Goal: Transaction & Acquisition: Purchase product/service

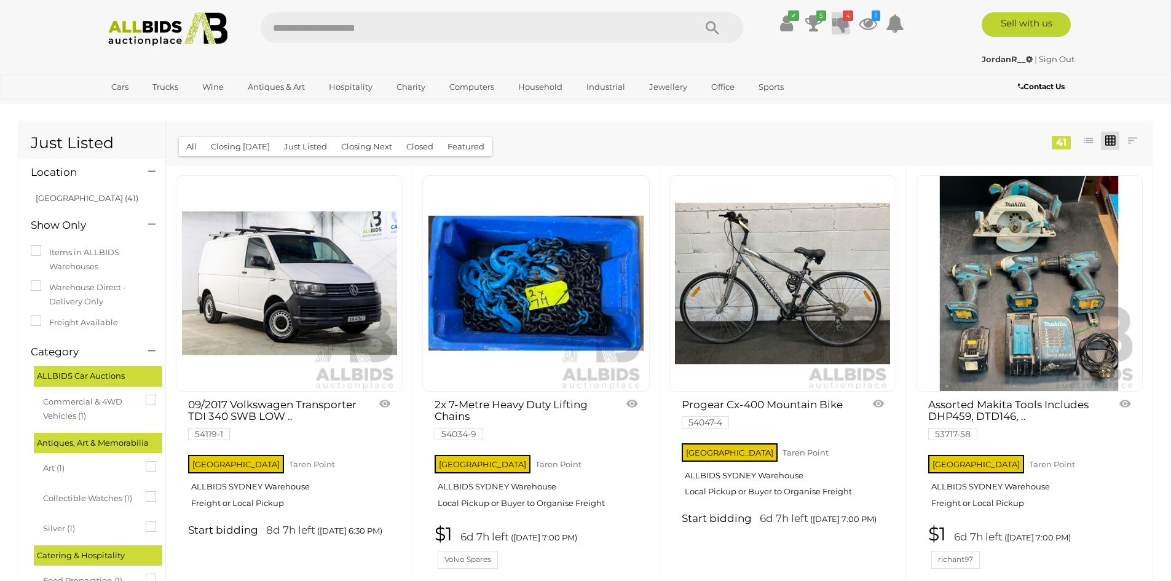
drag, startPoint x: 833, startPoint y: 40, endPoint x: 836, endPoint y: 31, distance: 9.7
click at [833, 38] on div "✔ Your account is up to date Transaction History 5 $5.00" at bounding box center [836, 26] width 167 height 28
click at [836, 31] on icon at bounding box center [841, 23] width 17 height 22
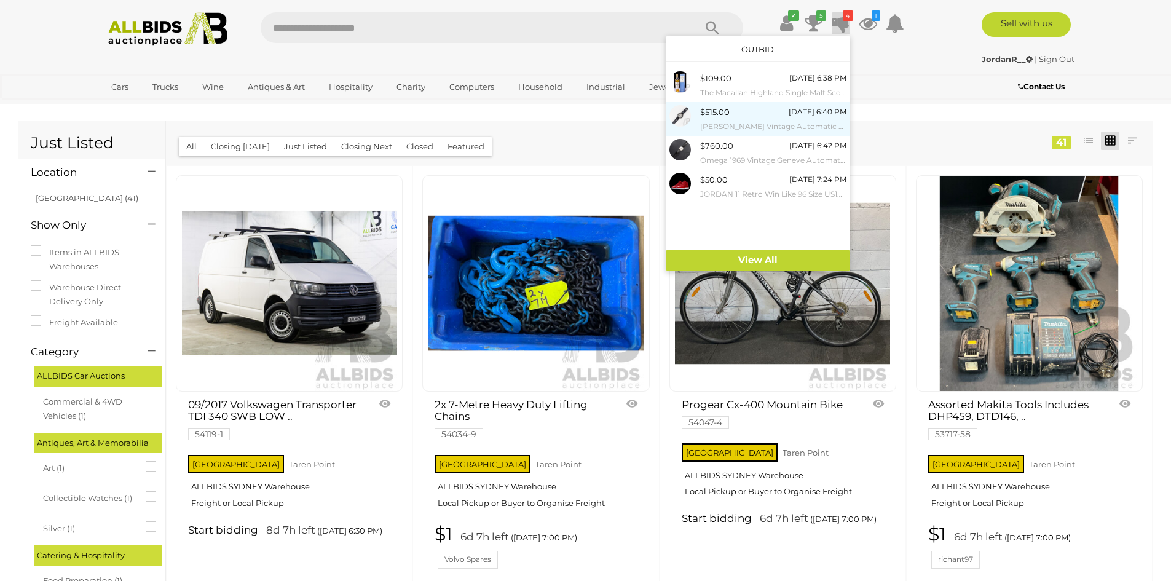
click at [732, 110] on div "$515.00 Tomorrow 6:40 PM Maurice Lacroix Vintage Automatic Chronograph Wristwat…" at bounding box center [773, 119] width 146 height 28
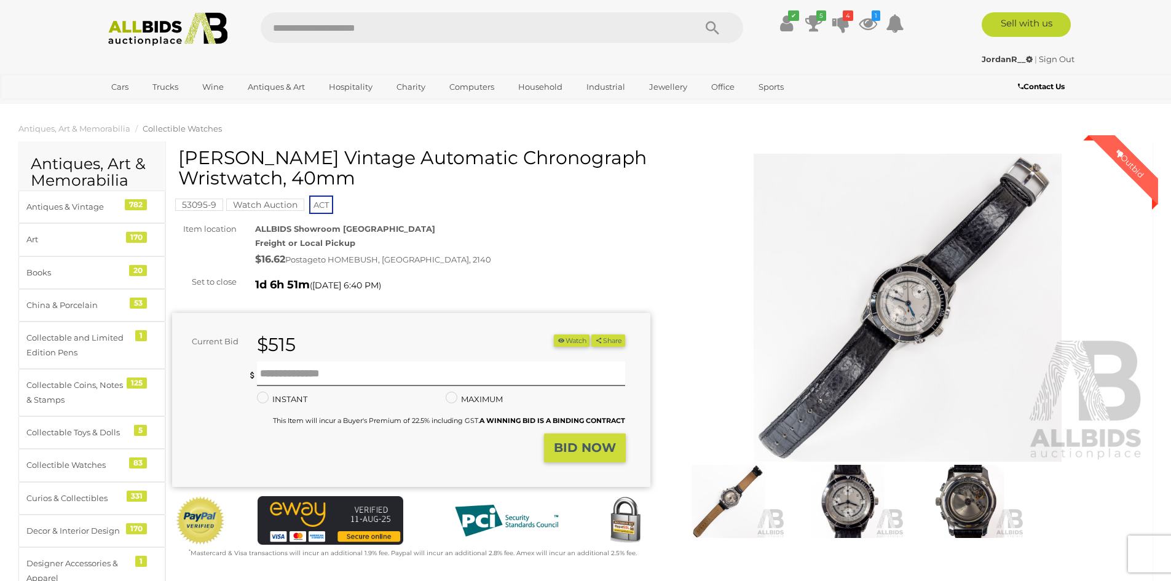
click at [922, 312] on img at bounding box center [908, 308] width 478 height 308
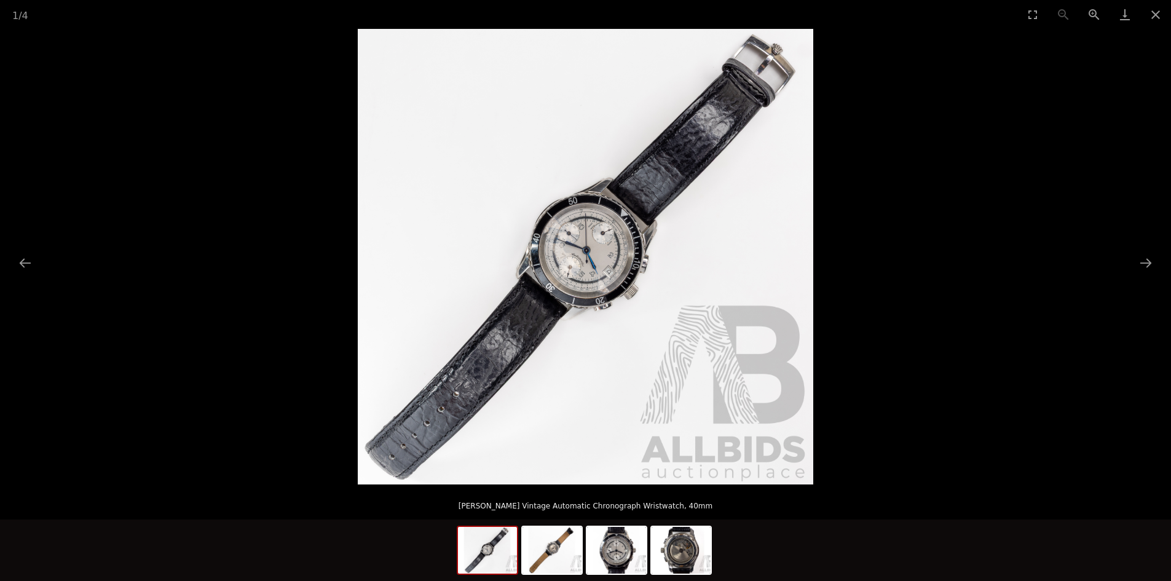
click at [582, 259] on img at bounding box center [586, 257] width 456 height 456
click at [1154, 261] on button "Next slide" at bounding box center [1146, 263] width 26 height 24
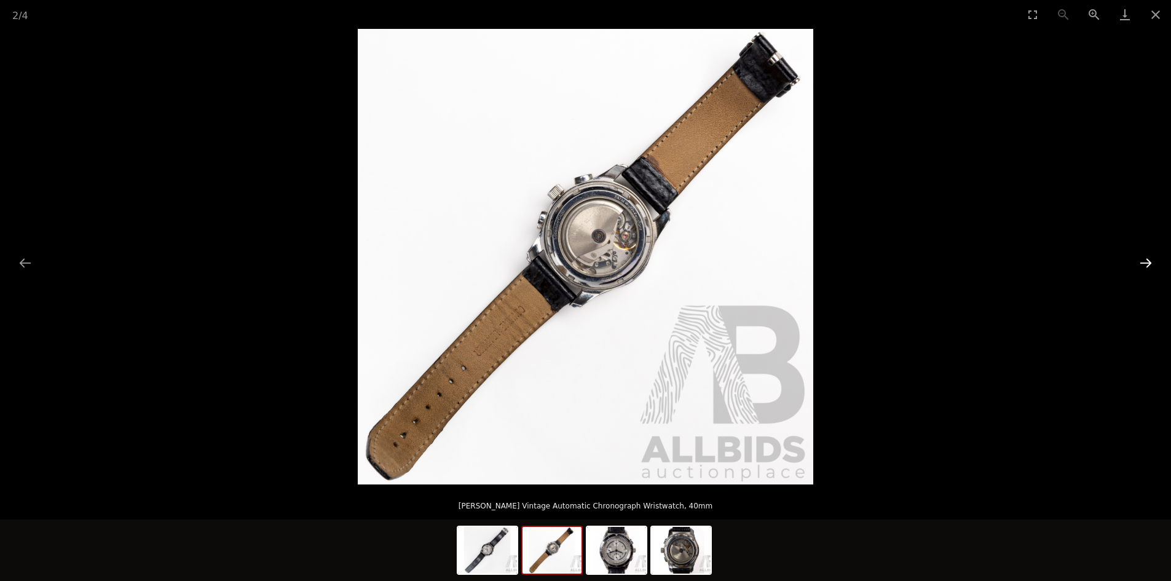
click at [1150, 261] on button "Next slide" at bounding box center [1146, 263] width 26 height 24
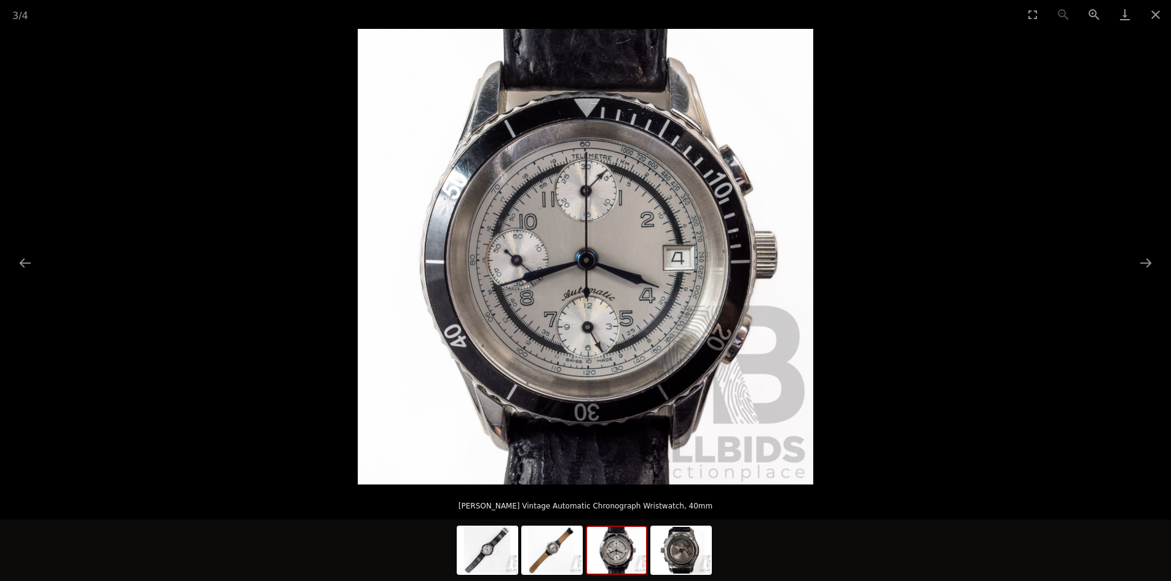
click at [600, 256] on img at bounding box center [586, 257] width 456 height 456
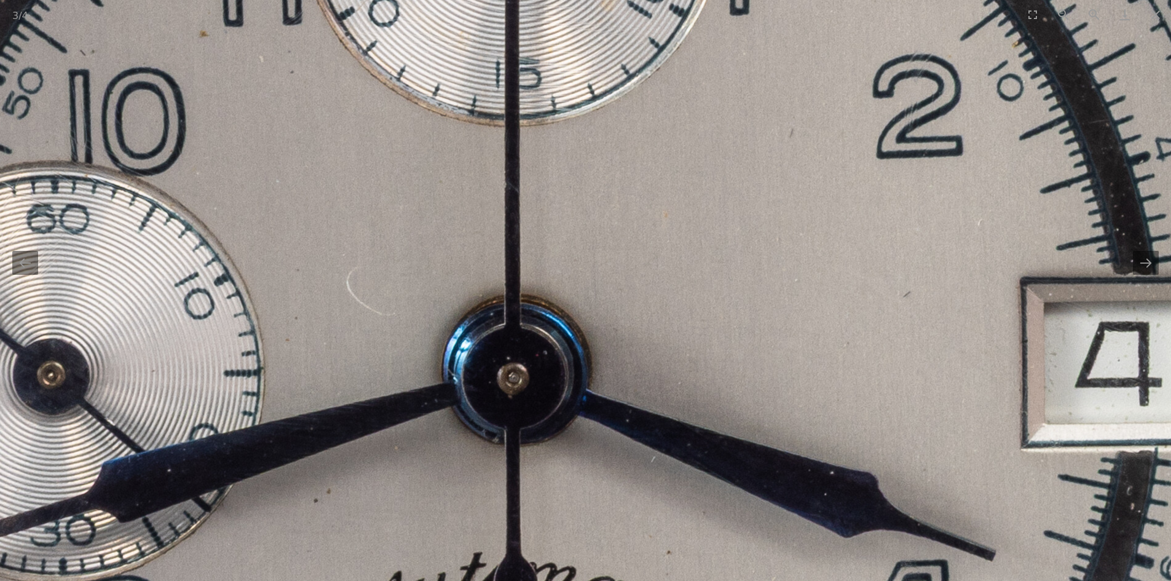
scroll to position [738, 0]
click at [1054, 20] on button "Zoom out" at bounding box center [1063, 14] width 31 height 29
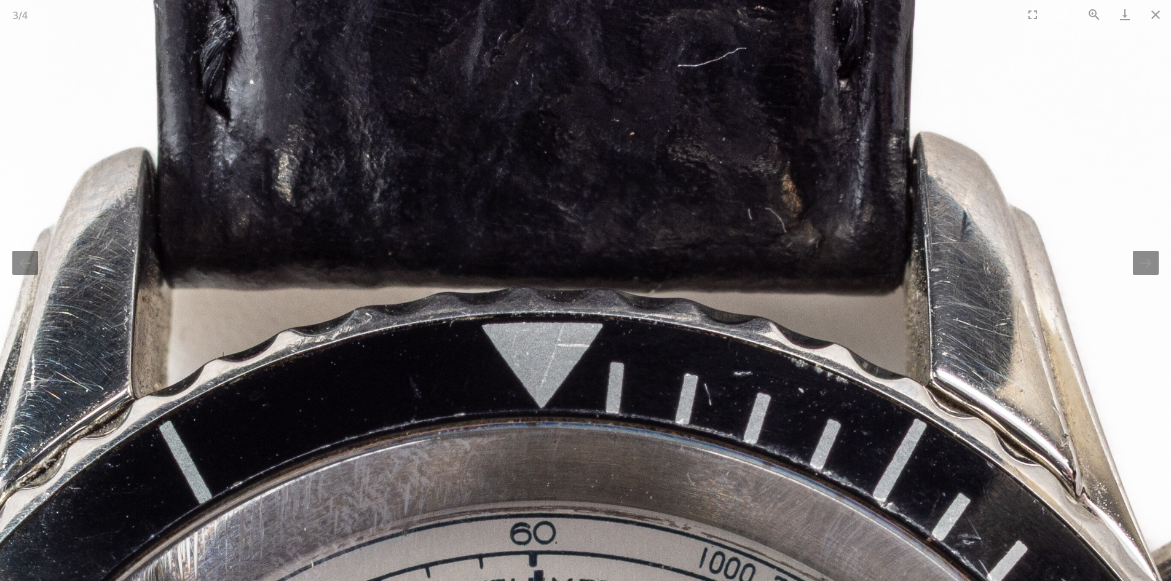
click at [1068, 17] on button "Zoom out" at bounding box center [1063, 14] width 31 height 29
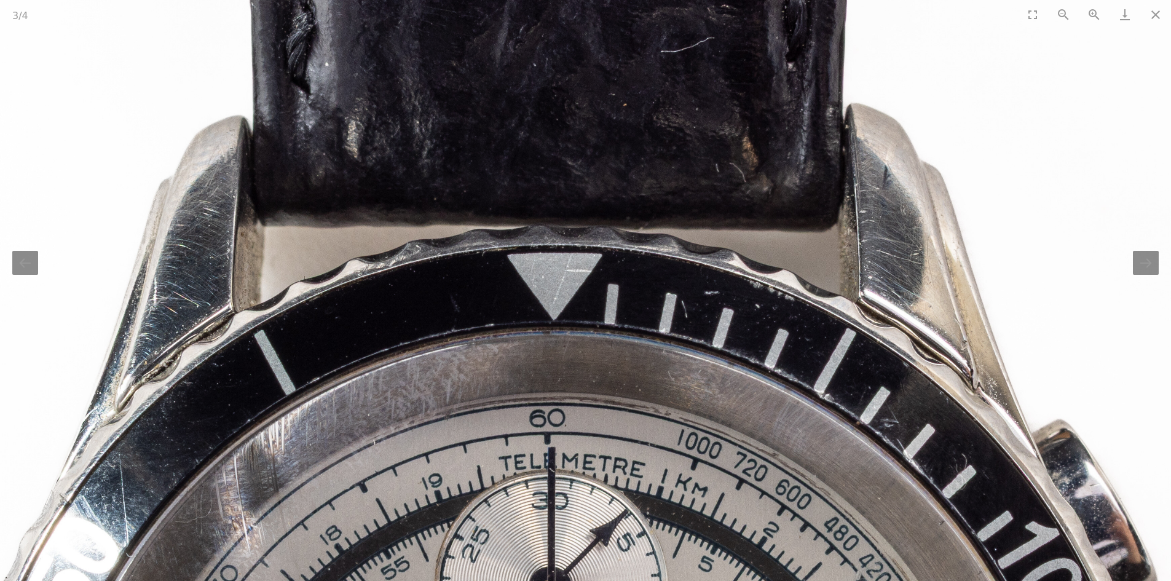
scroll to position [0, 0]
drag, startPoint x: 739, startPoint y: 380, endPoint x: 775, endPoint y: 189, distance: 194.5
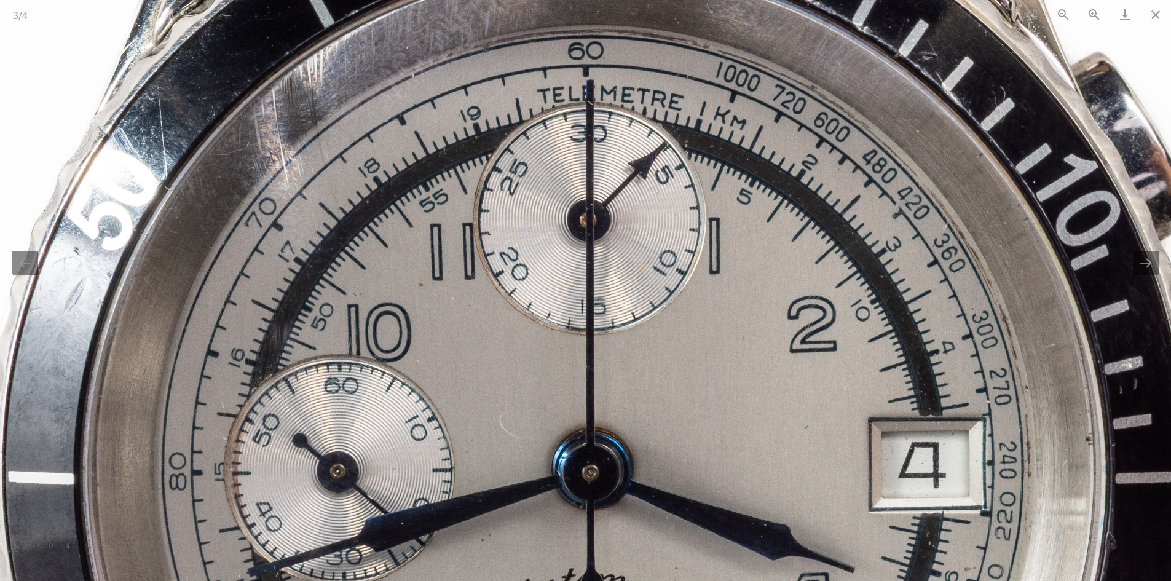
drag, startPoint x: 620, startPoint y: 193, endPoint x: 662, endPoint y: 175, distance: 45.7
click at [665, 202] on img at bounding box center [588, 460] width 1654 height 1654
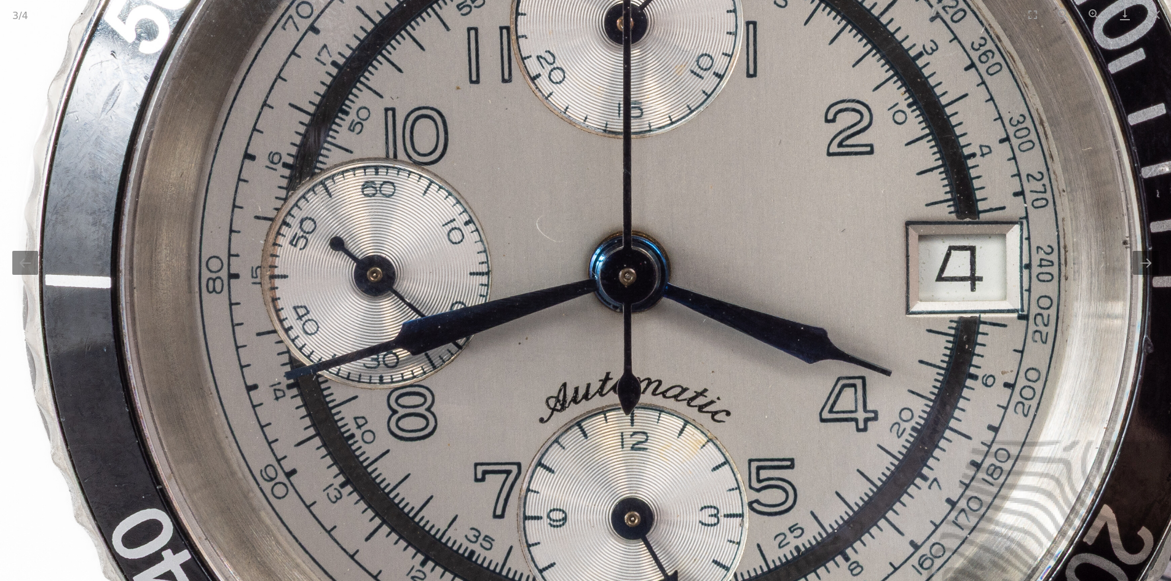
click at [639, 241] on img at bounding box center [625, 263] width 1654 height 1654
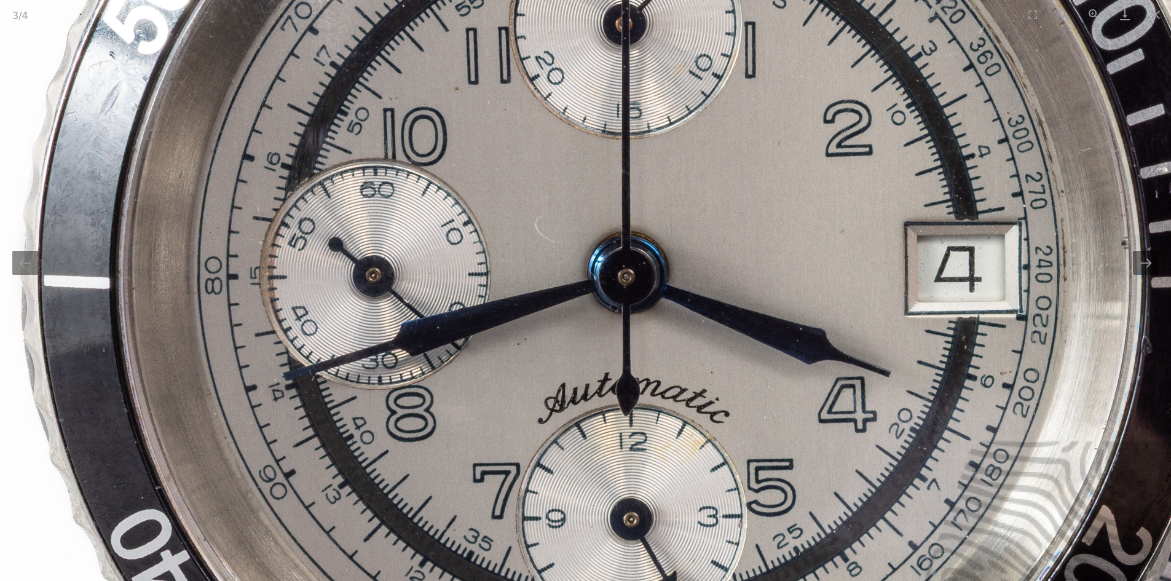
click at [638, 240] on img at bounding box center [623, 264] width 1654 height 1654
click at [624, 241] on img at bounding box center [623, 264] width 1654 height 1654
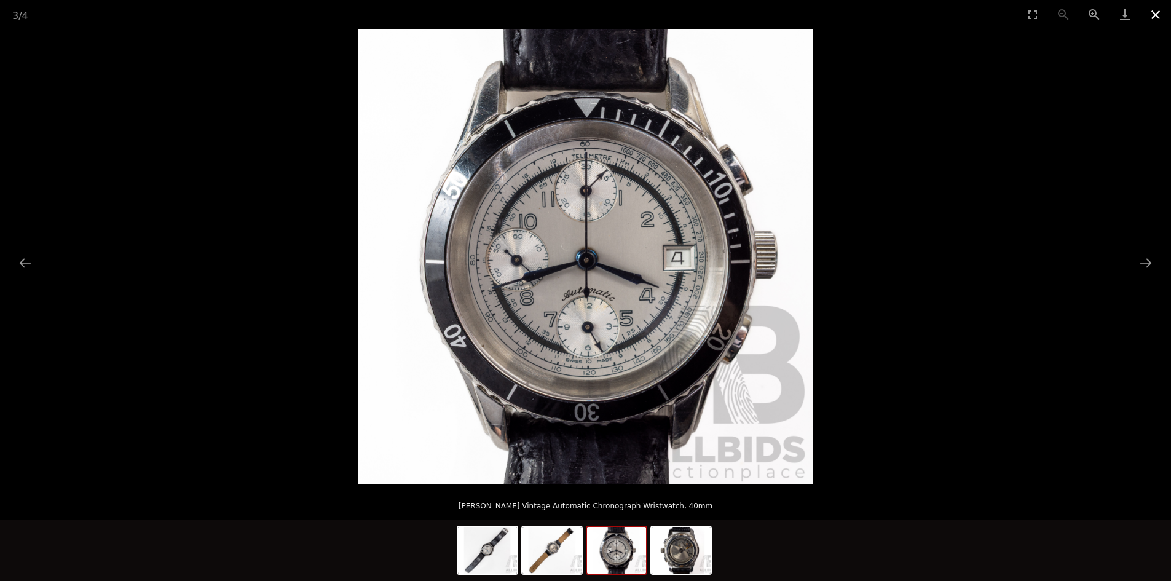
drag, startPoint x: 1157, startPoint y: 13, endPoint x: 1148, endPoint y: 17, distance: 9.9
click at [1157, 12] on button "Close gallery" at bounding box center [1156, 14] width 31 height 29
